Goal: Check status

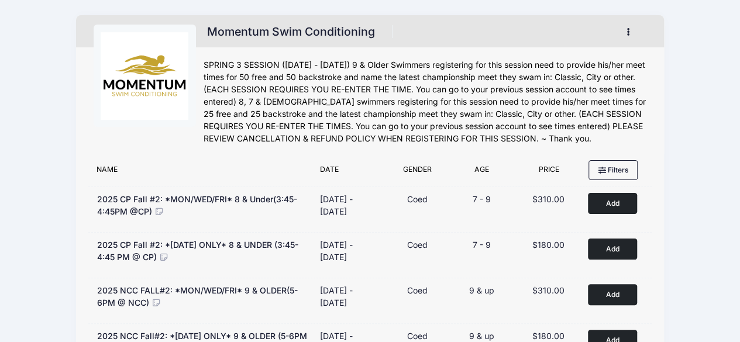
click at [624, 22] on button "button" at bounding box center [631, 32] width 32 height 20
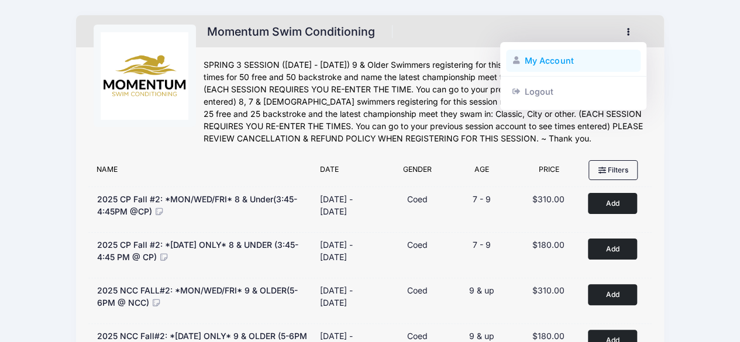
click at [558, 59] on link "My Account" at bounding box center [573, 61] width 135 height 22
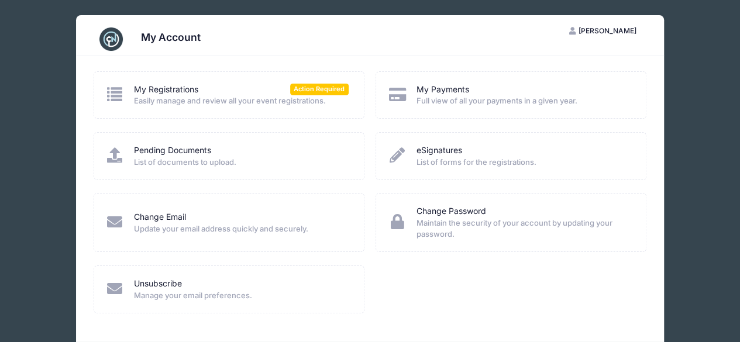
click at [199, 101] on span "Easily manage and review all your event registrations." at bounding box center [241, 101] width 215 height 12
click at [175, 88] on link "My Registrations" at bounding box center [166, 90] width 64 height 12
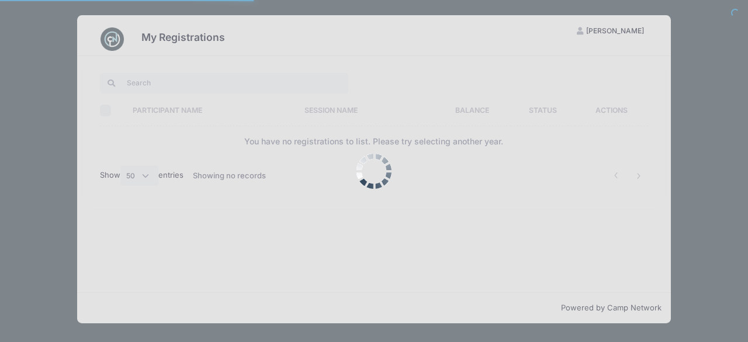
select select "50"
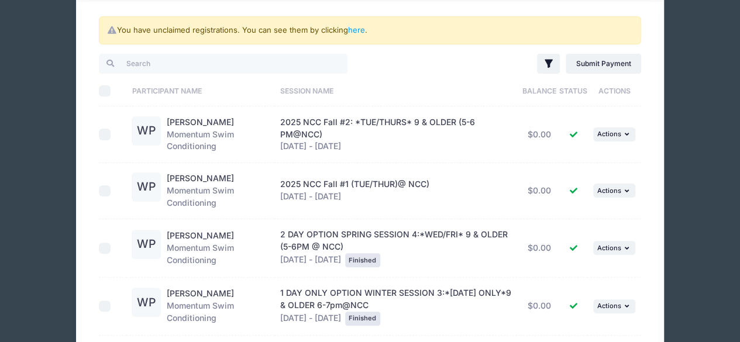
scroll to position [60, 0]
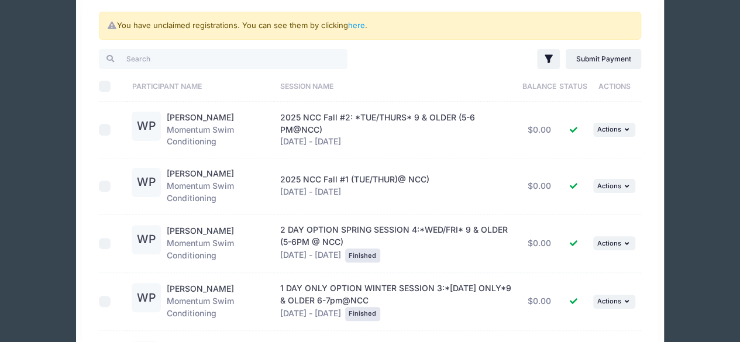
click at [333, 181] on span "2025 NCC Fall #1 (TUE/THUR)@ NCC)" at bounding box center [354, 179] width 149 height 10
click at [360, 189] on div "2025 NCC Fall #1 (TUE/THUR)@ NCC) Sep 16 - Oct 23, 2025" at bounding box center [397, 186] width 234 height 25
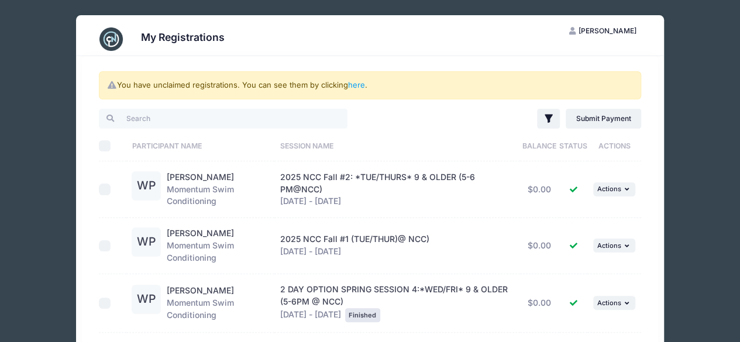
scroll to position [89, 0]
